Goal: Task Accomplishment & Management: Manage account settings

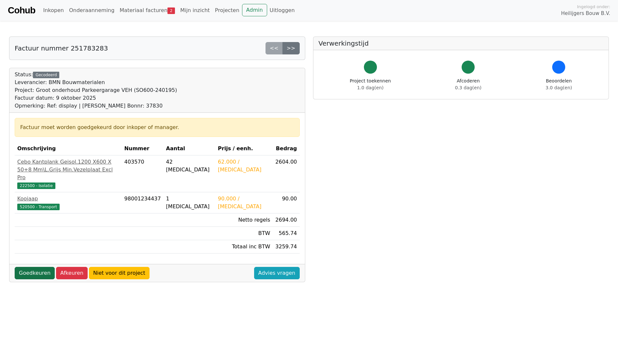
click at [31, 272] on link "Goedkeuren" at bounding box center [35, 273] width 40 height 12
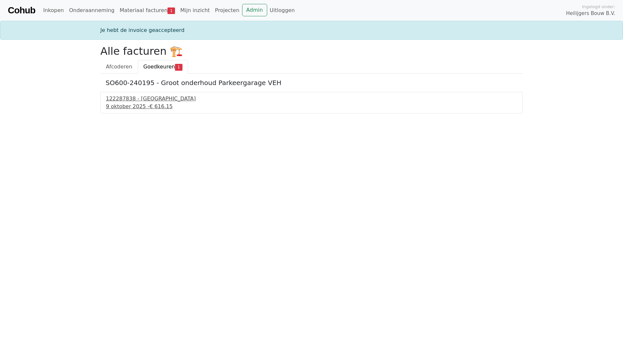
click at [128, 107] on div "9 oktober 2025 - € 616.15" at bounding box center [311, 107] width 411 height 8
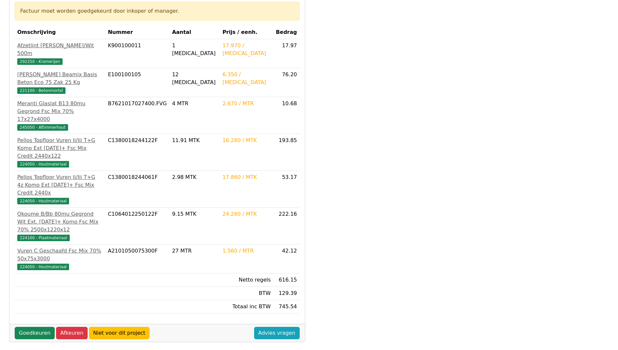
scroll to position [133, 0]
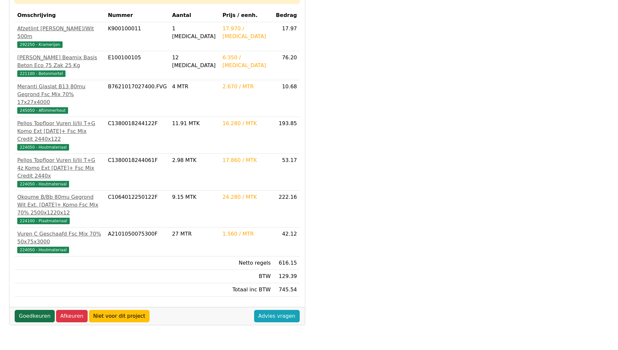
click at [30, 310] on link "Goedkeuren" at bounding box center [35, 316] width 40 height 12
